Goal: Information Seeking & Learning: Compare options

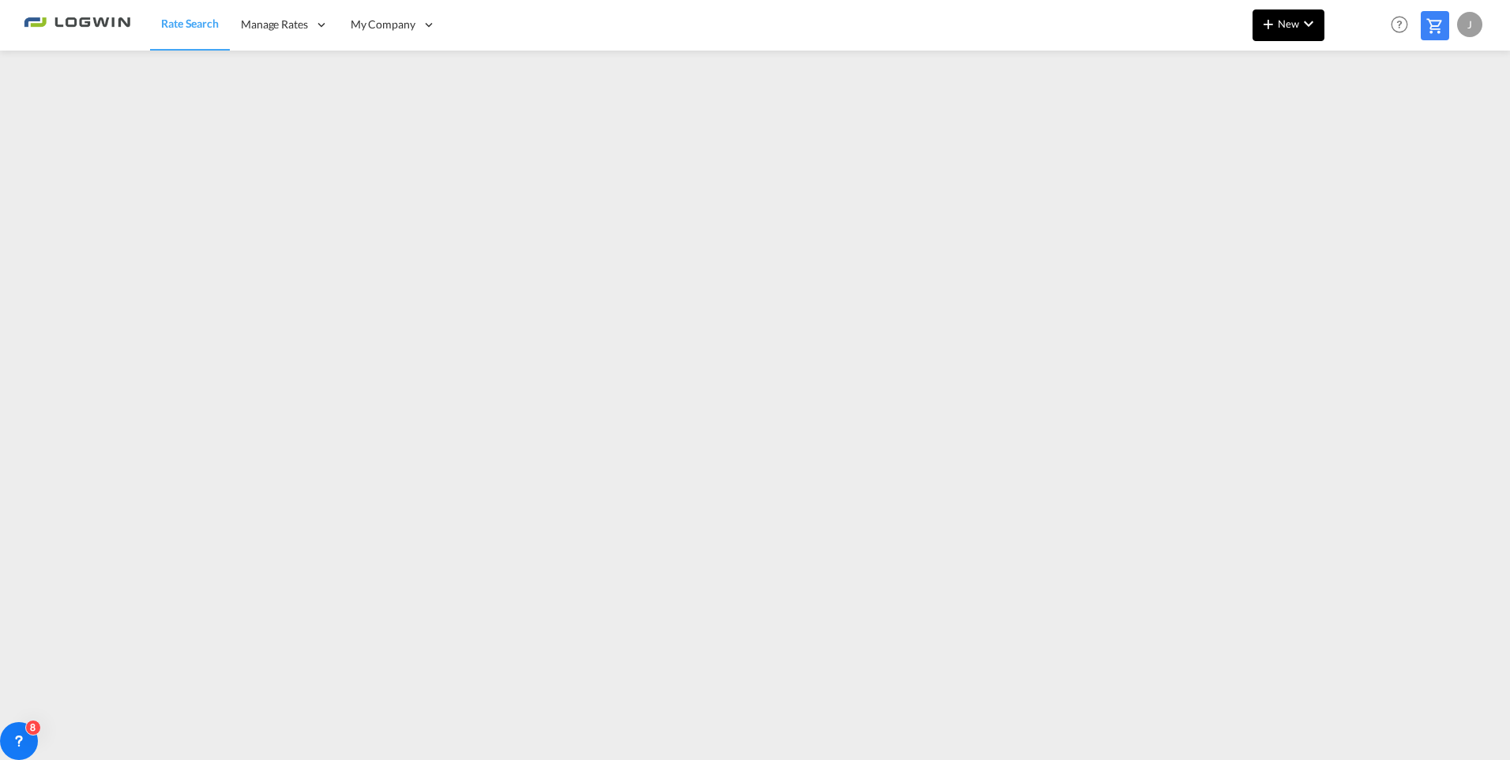
click at [1301, 26] on md-icon "icon-chevron-down" at bounding box center [1308, 23] width 19 height 19
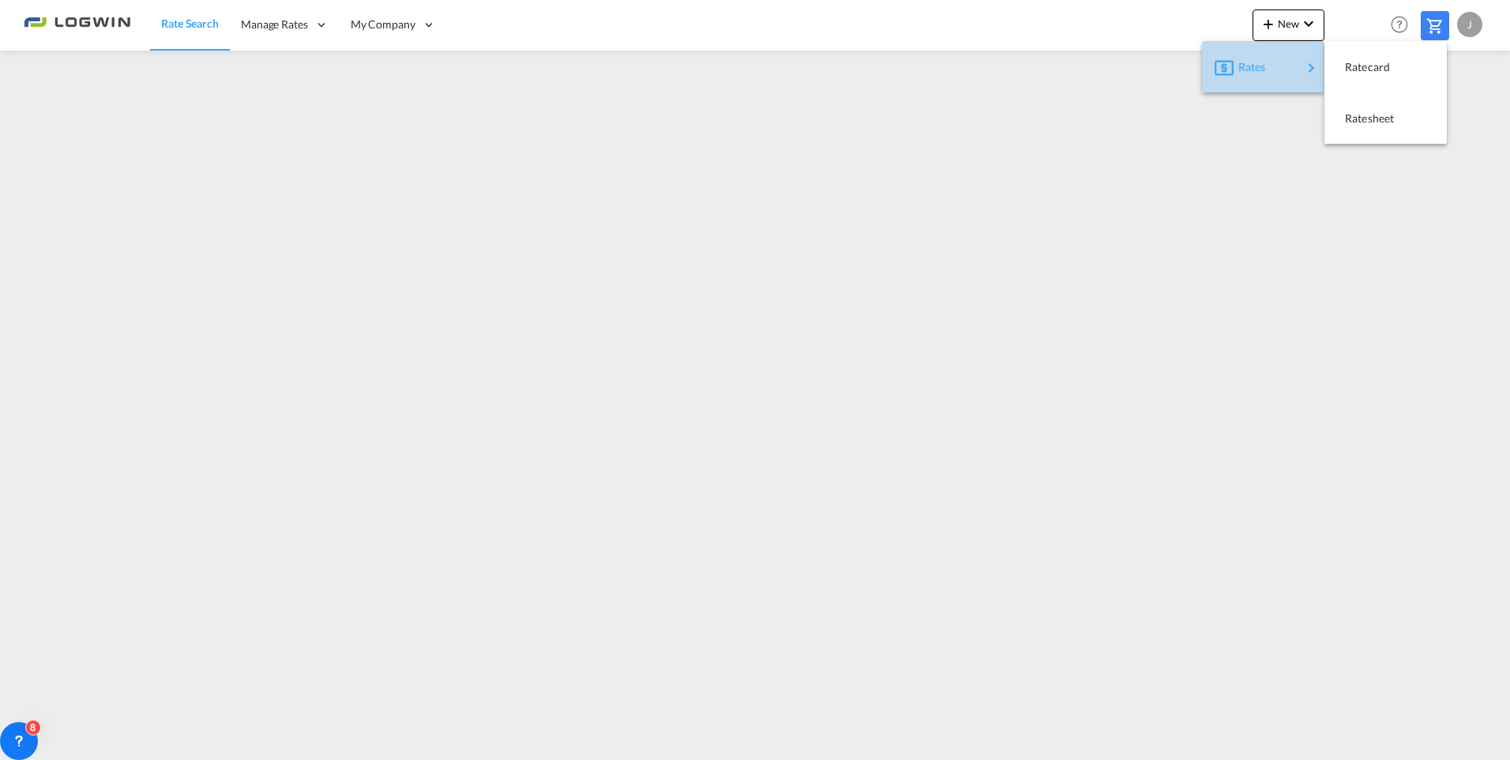
click at [1245, 67] on span "Rates" at bounding box center [1247, 67] width 19 height 32
click at [1362, 61] on span "Ratecard" at bounding box center [1353, 67] width 17 height 32
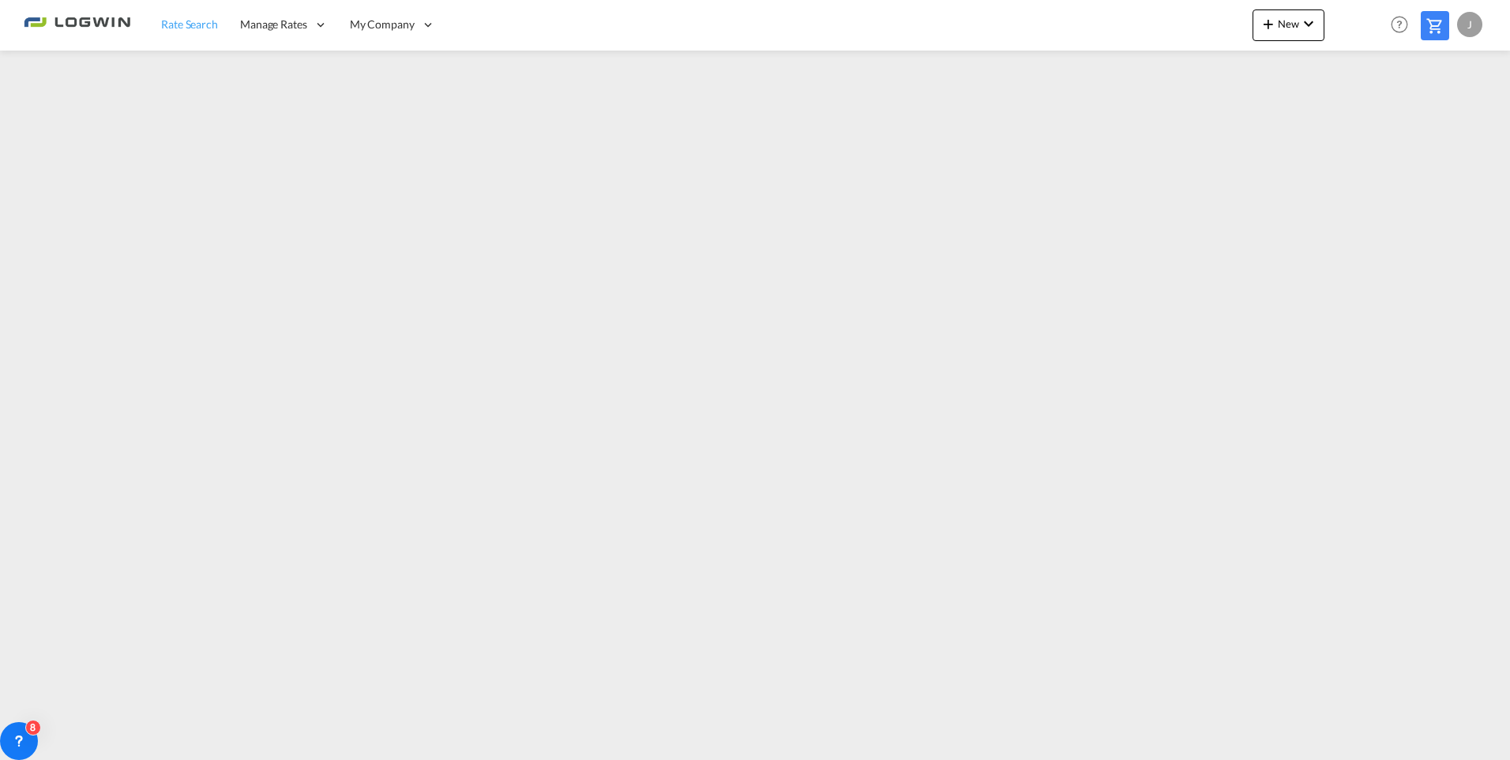
click at [204, 24] on span "Rate Search" at bounding box center [189, 23] width 57 height 13
click at [1294, 27] on span "New" at bounding box center [1288, 23] width 59 height 13
click at [1362, 119] on span "Ratesheet" at bounding box center [1353, 119] width 17 height 32
click at [186, 27] on span "Rate Search" at bounding box center [189, 23] width 57 height 13
click at [1276, 26] on md-icon "icon-plus 400-fg" at bounding box center [1268, 23] width 19 height 19
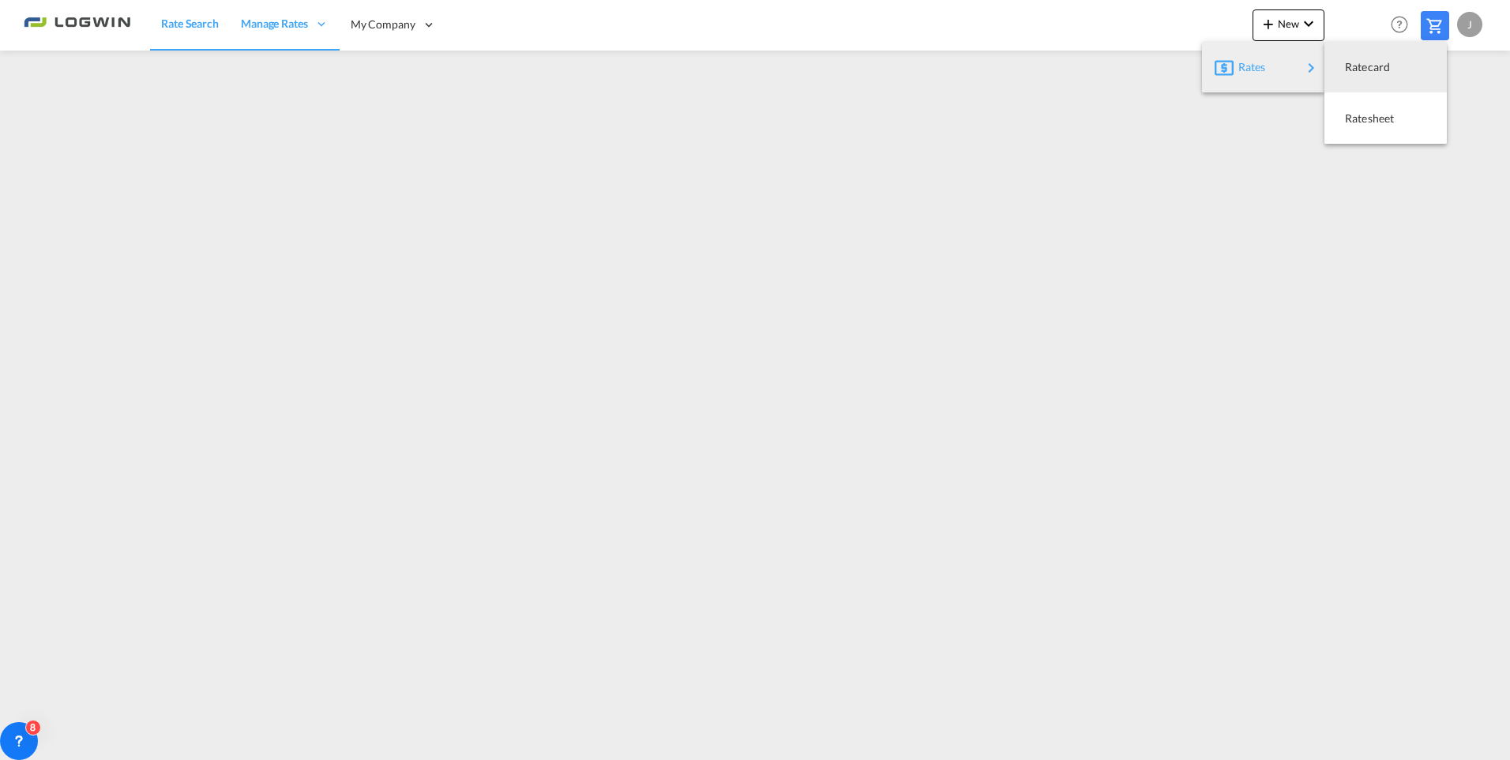
click at [1414, 227] on md-backdrop at bounding box center [755, 380] width 1510 height 760
click at [1439, 27] on md-icon at bounding box center [1435, 26] width 19 height 19
click at [177, 24] on span "Rate Search" at bounding box center [189, 23] width 57 height 13
click at [180, 27] on span "Rate Search" at bounding box center [190, 23] width 58 height 13
click at [1295, 32] on button "New" at bounding box center [1289, 25] width 72 height 32
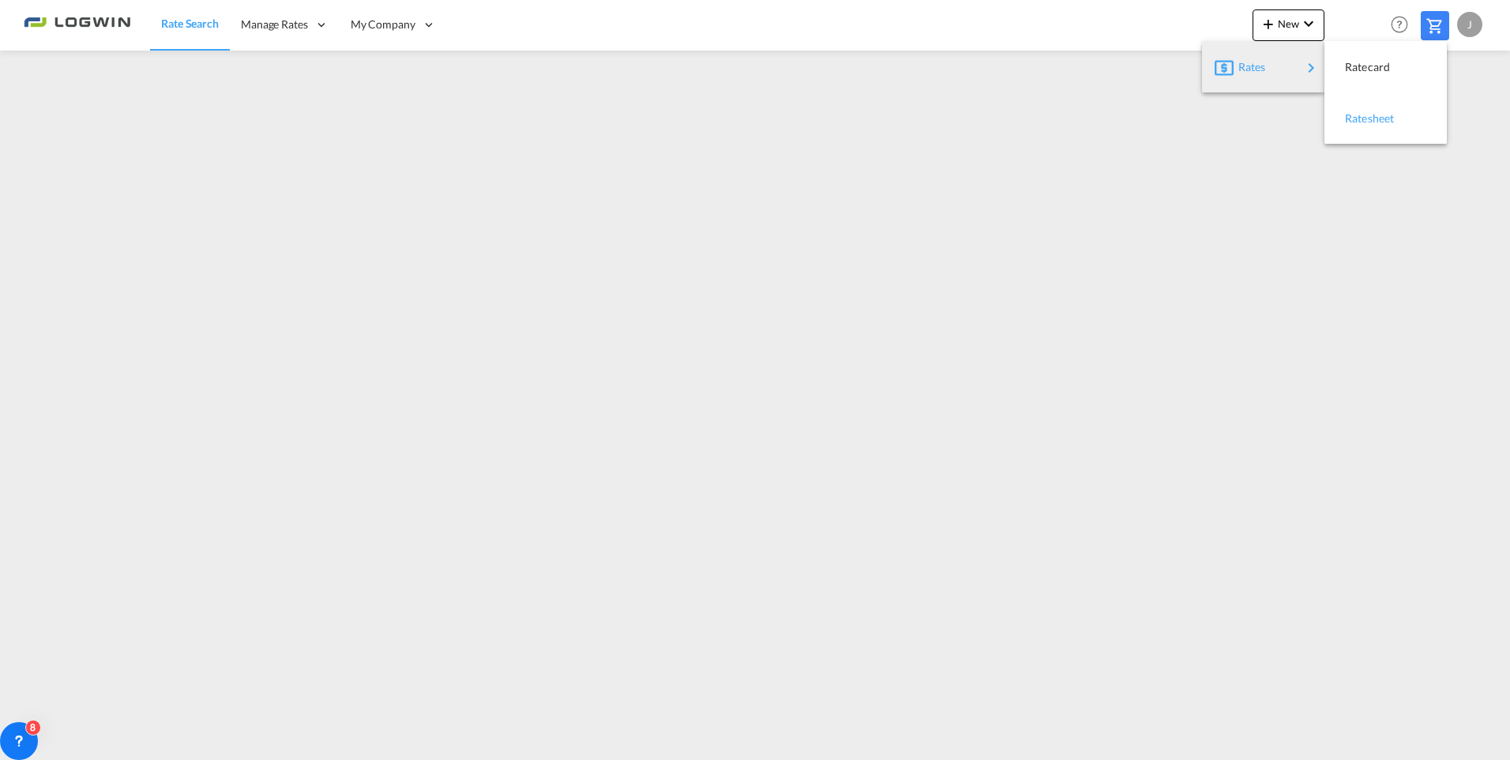
click at [1362, 117] on span "Ratesheet" at bounding box center [1353, 119] width 17 height 32
click at [205, 24] on span "Rate Search" at bounding box center [189, 23] width 57 height 13
click at [186, 28] on span "Rate Search" at bounding box center [190, 23] width 58 height 13
click at [1475, 29] on div "J" at bounding box center [1469, 24] width 25 height 25
click at [1432, 278] on md-backdrop at bounding box center [755, 380] width 1510 height 760
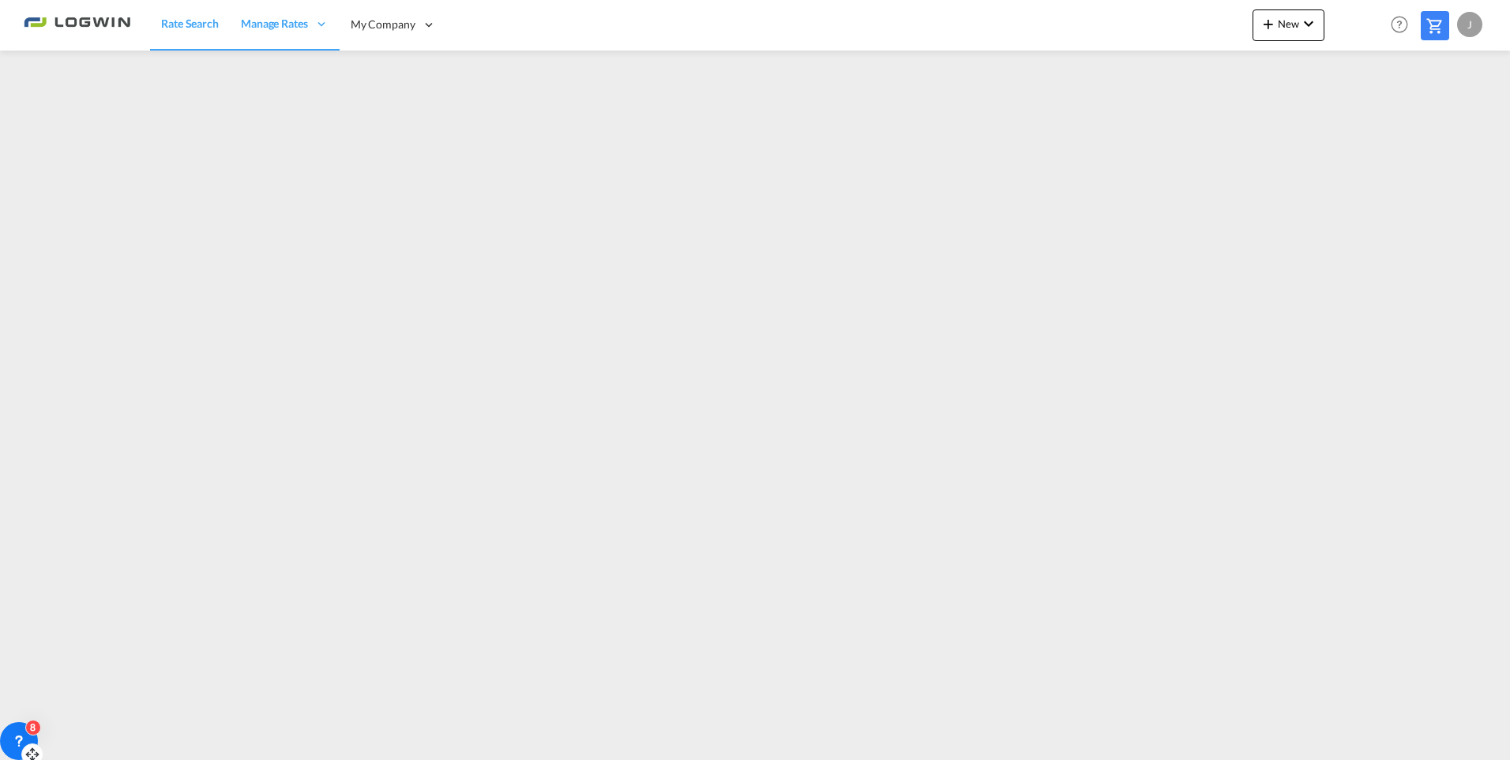
click at [18, 730] on div "8" at bounding box center [19, 741] width 38 height 38
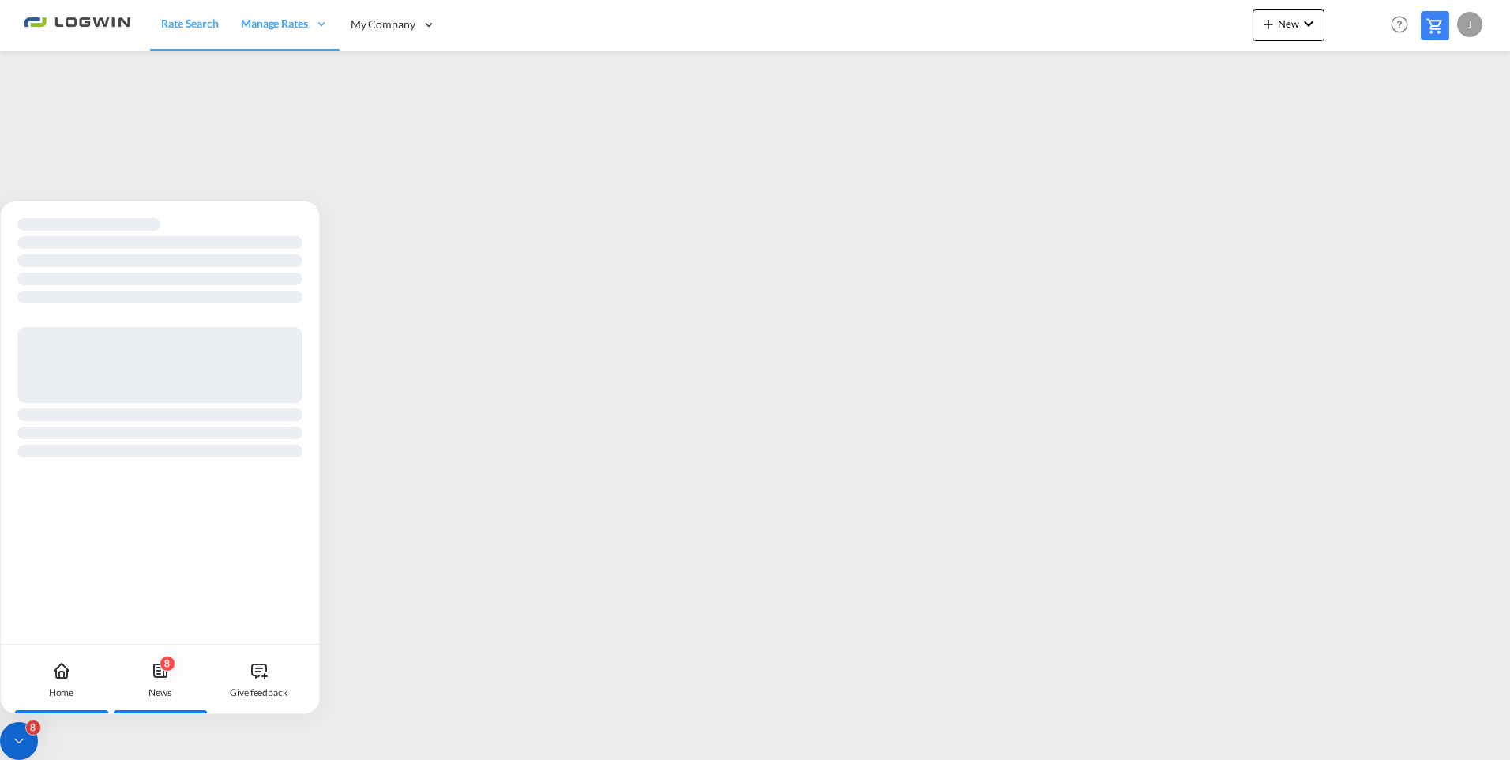
click at [158, 669] on icon at bounding box center [160, 670] width 19 height 19
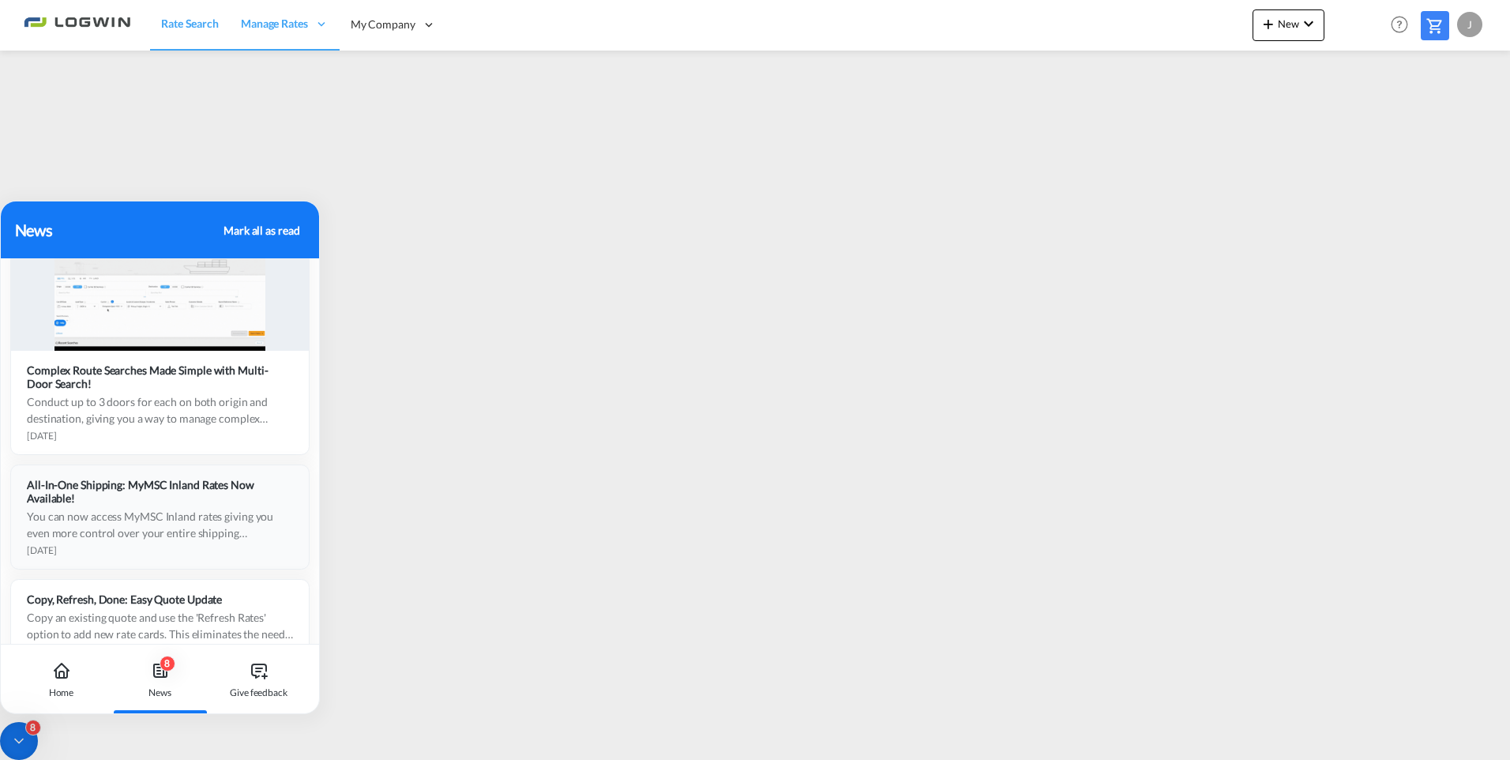
scroll to position [1918, 0]
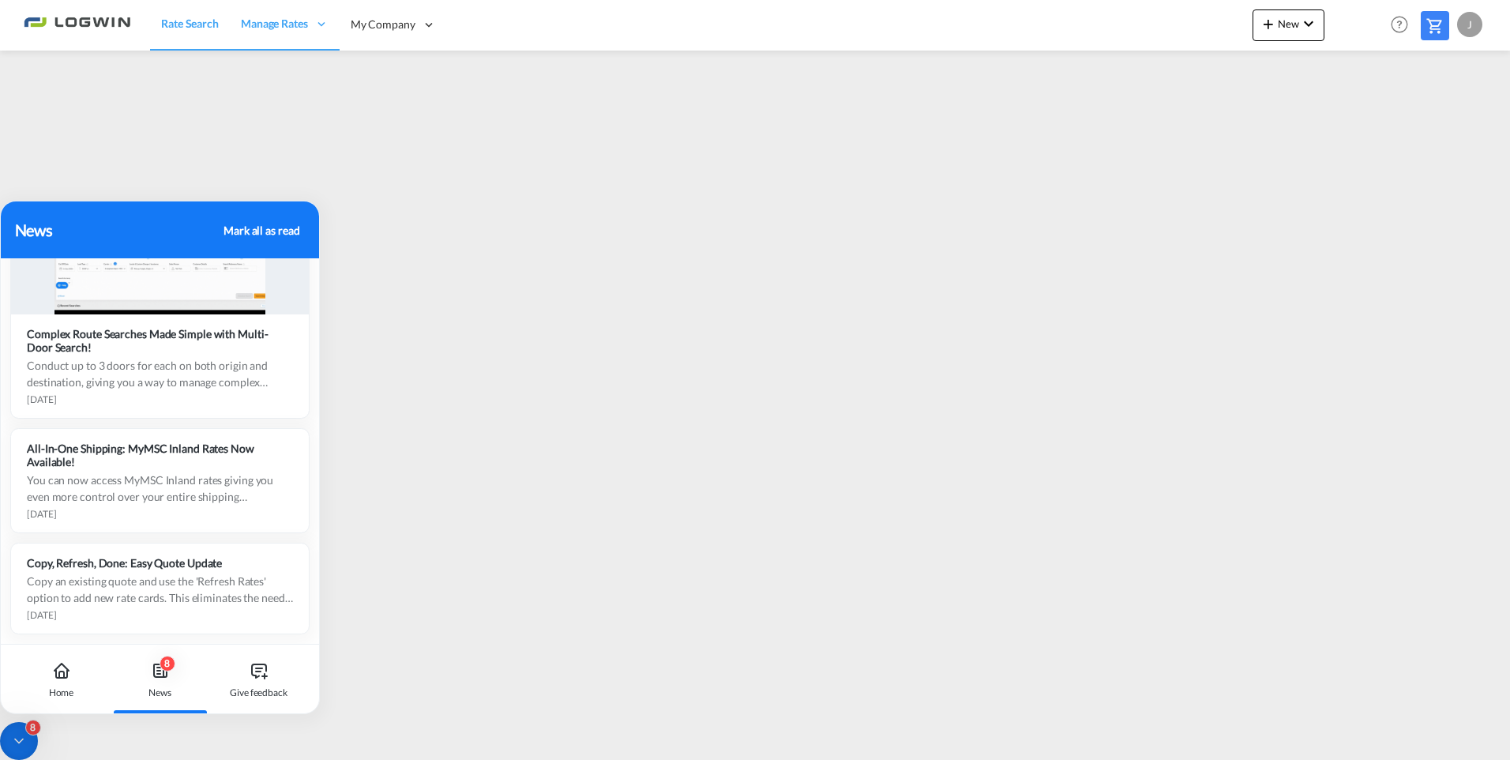
click at [19, 732] on div "8" at bounding box center [19, 741] width 38 height 38
